Goal: Transaction & Acquisition: Obtain resource

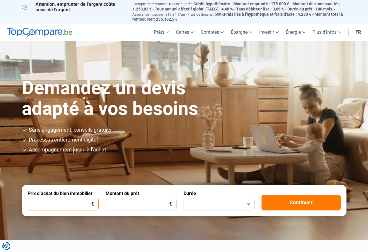
click at [84, 205] on input "Prix d’achat du bien immobilier" at bounding box center [63, 204] width 71 height 13
type input "450.000"
click at [129, 200] on input "Montant du prêt" at bounding box center [140, 204] width 71 height 13
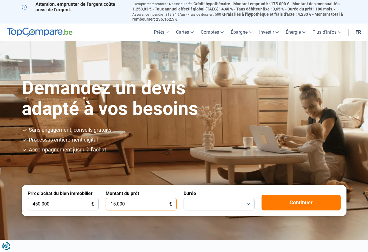
type input "150.000"
click at [217, 198] on button "button" at bounding box center [218, 204] width 71 height 13
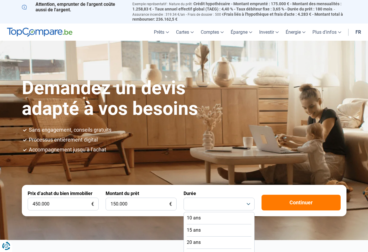
click at [203, 239] on li "20 ans" at bounding box center [219, 242] width 64 height 12
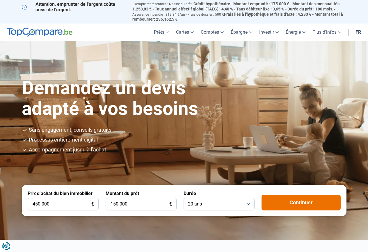
click at [289, 197] on button "Continuer" at bounding box center [300, 203] width 79 height 16
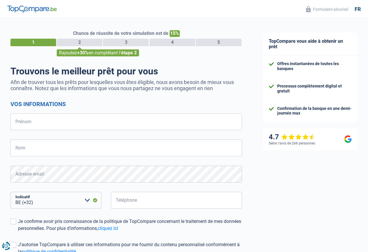
select select "32"
